Goal: Find specific page/section: Find specific page/section

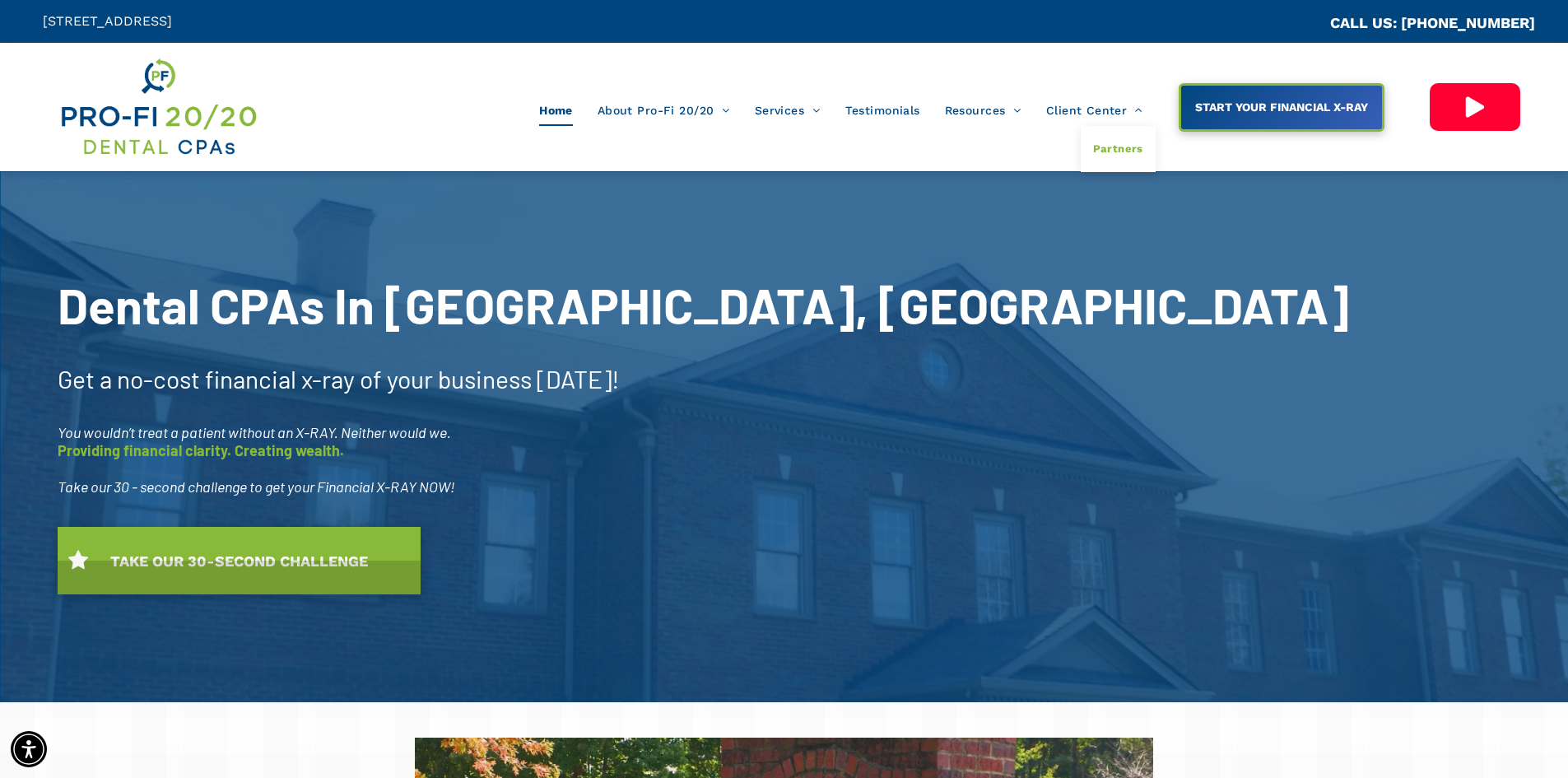
click at [1121, 149] on span "Partners" at bounding box center [1118, 149] width 50 height 21
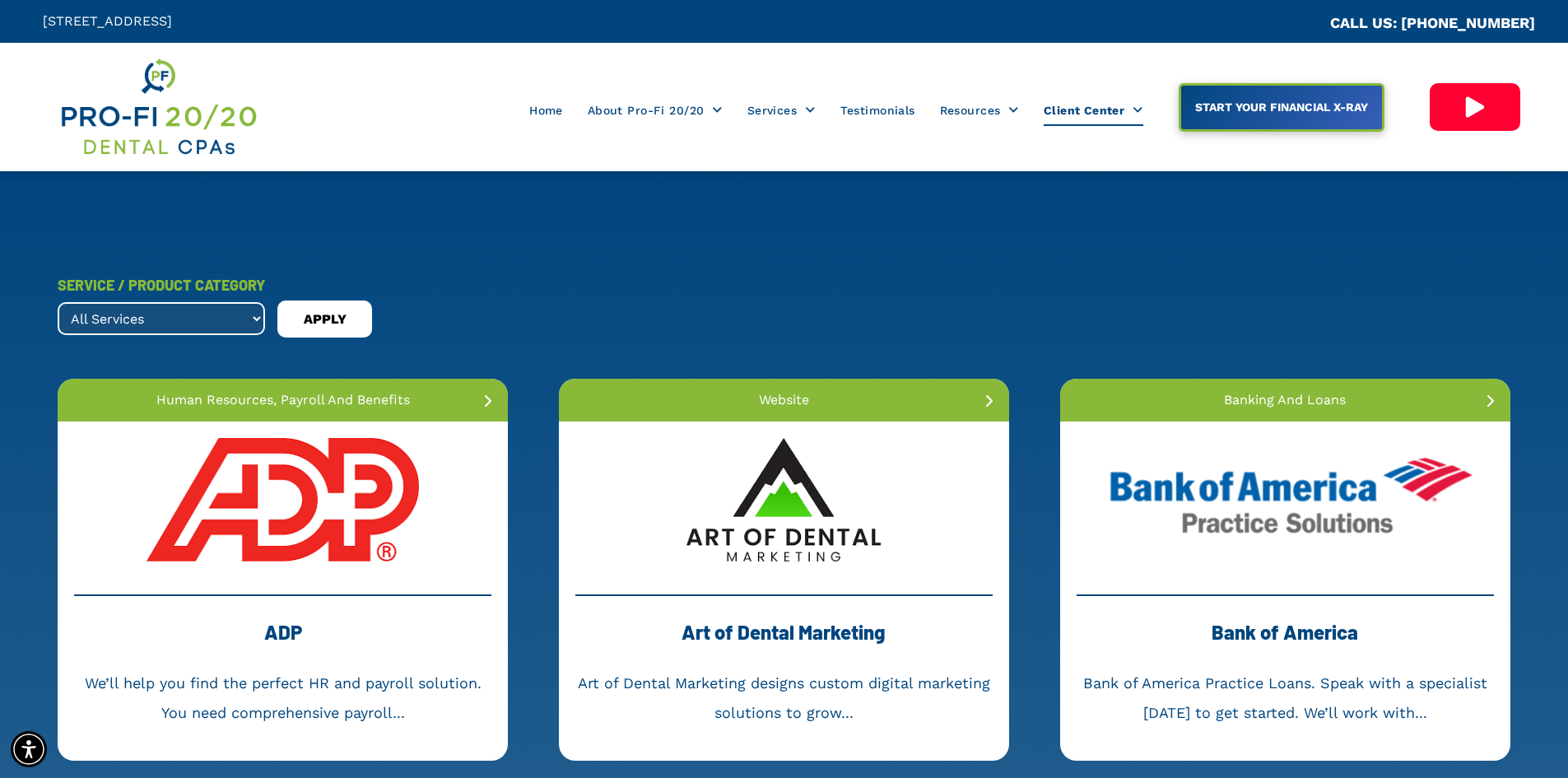
click at [253, 316] on select "All Services banking and loans dental collections dental membership forensic ac…" at bounding box center [161, 318] width 207 height 32
click at [173, 320] on select "All Services banking and loans dental collections dental membership forensic ac…" at bounding box center [161, 318] width 207 height 32
click at [260, 317] on select "All Services banking and loans dental collections dental membership forensic ac…" at bounding box center [161, 318] width 207 height 32
click at [512, 291] on div "SERVICE / PRODUCT CATEGORY All Services banking and loans dental collections de…" at bounding box center [783, 304] width 1452 height 68
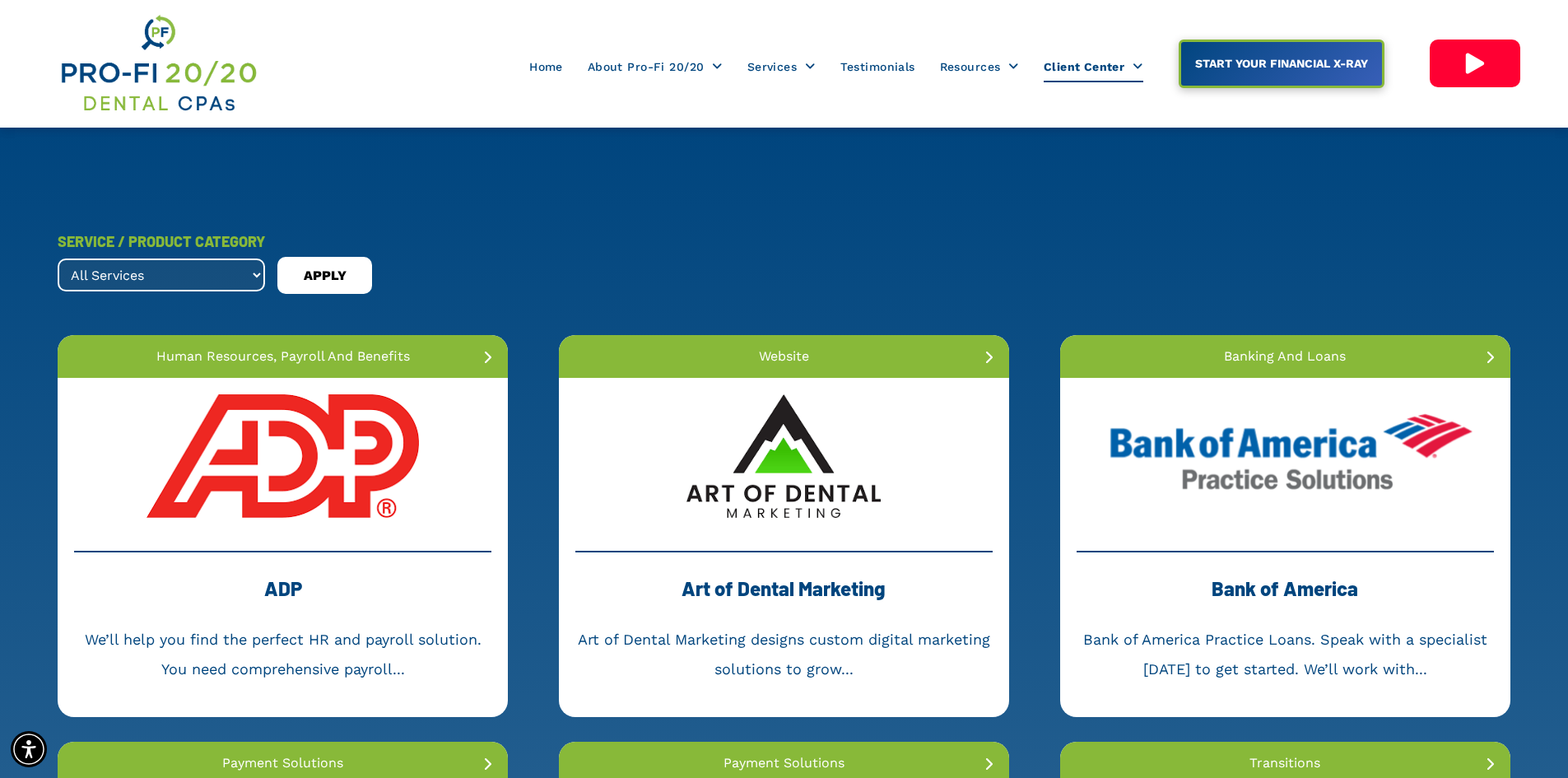
scroll to position [83, 0]
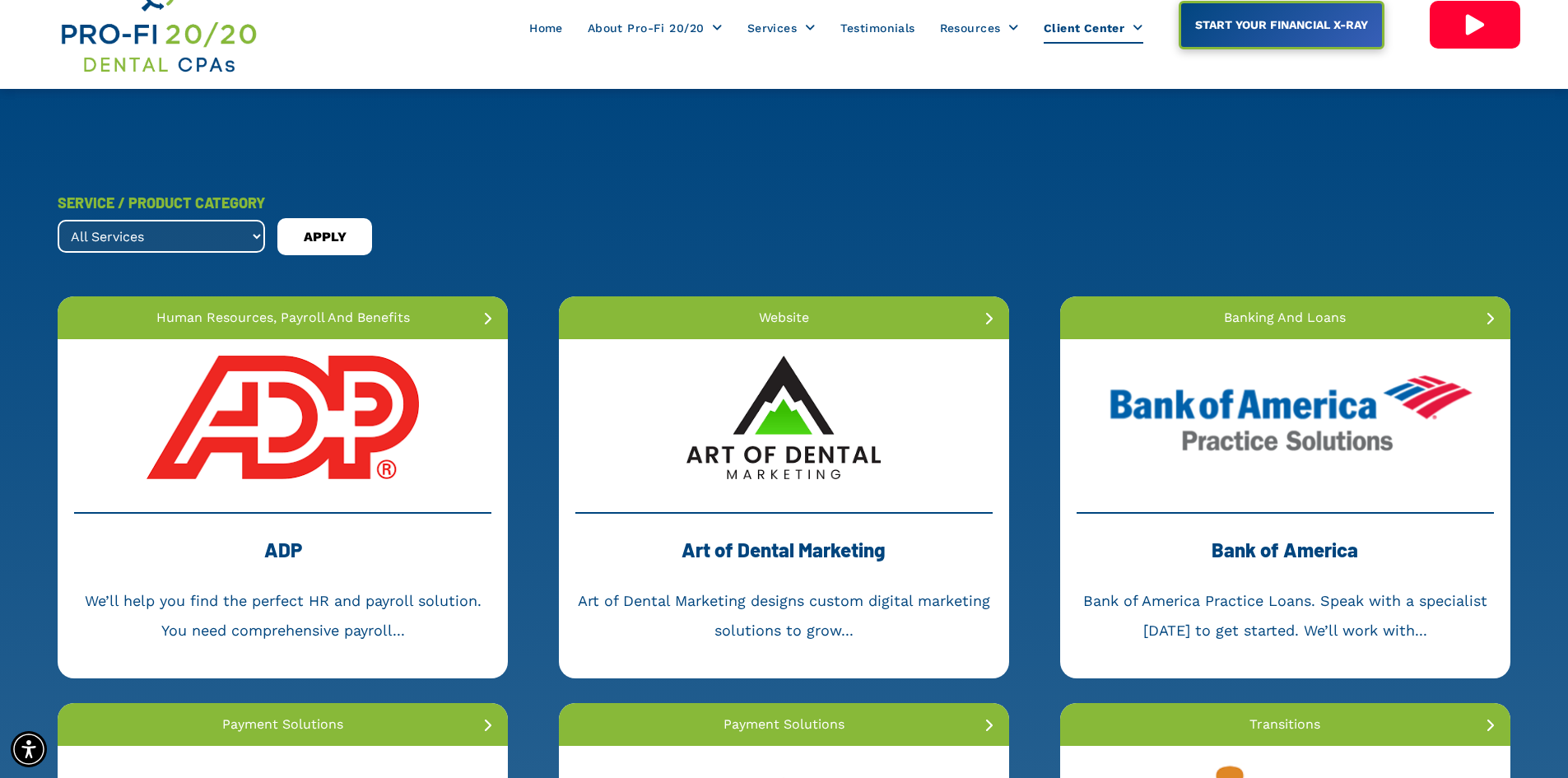
click at [257, 232] on select "All Services banking and loans dental collections dental membership forensic ac…" at bounding box center [161, 236] width 207 height 32
click at [126, 224] on select "All Services banking and loans dental collections dental membership forensic ac…" at bounding box center [161, 236] width 207 height 32
click at [132, 233] on select "All Services banking and loans dental collections dental membership forensic ac…" at bounding box center [161, 236] width 207 height 32
click at [135, 234] on select "All Services banking and loans dental collections dental membership forensic ac…" at bounding box center [161, 236] width 207 height 32
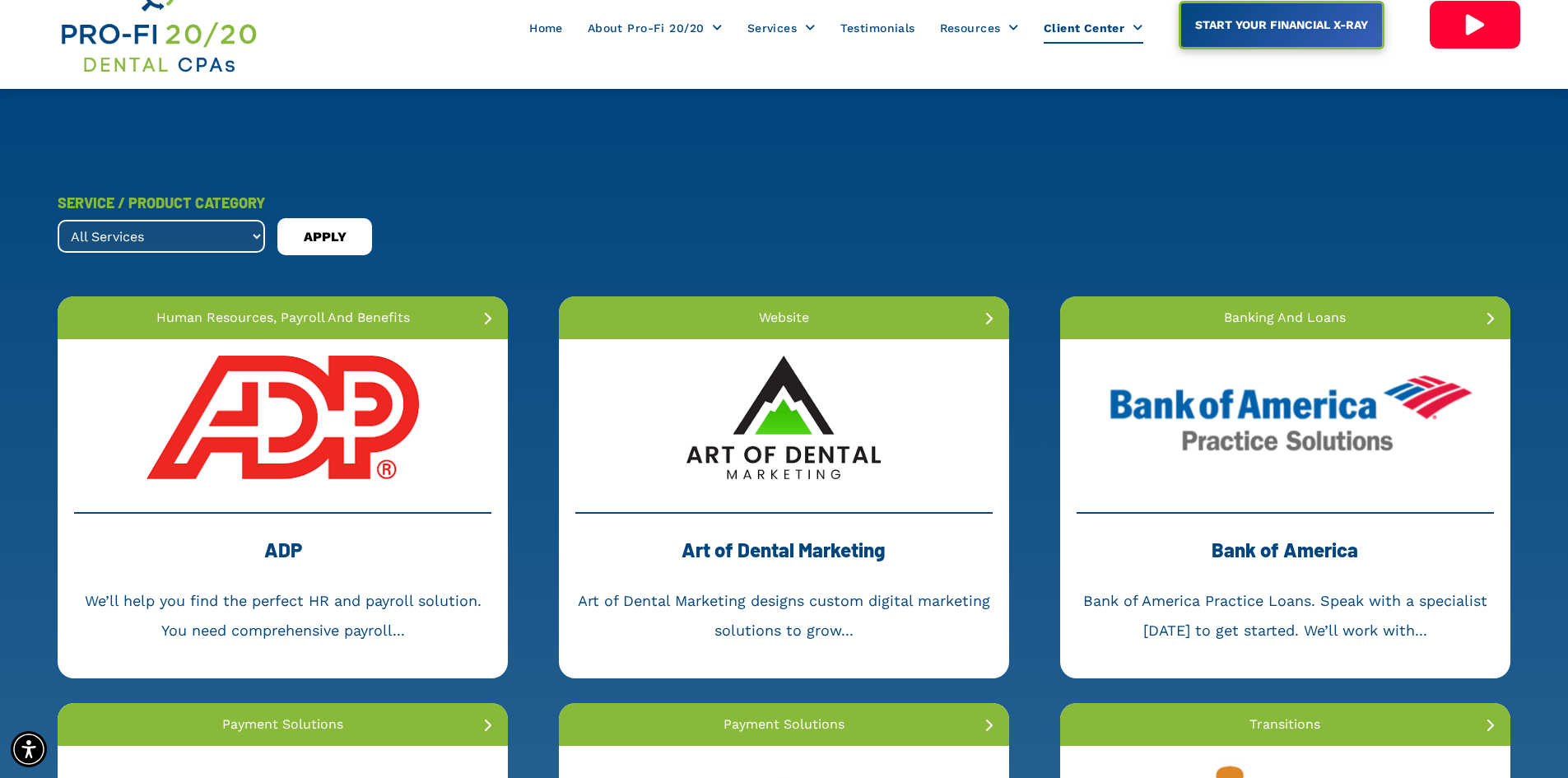
select select ".website"
click at [58, 220] on select "All Services banking and loans dental collections dental membership forensic ac…" at bounding box center [161, 236] width 207 height 32
click at [332, 233] on span "APPLY" at bounding box center [325, 237] width 43 height 26
